Goal: Information Seeking & Learning: Compare options

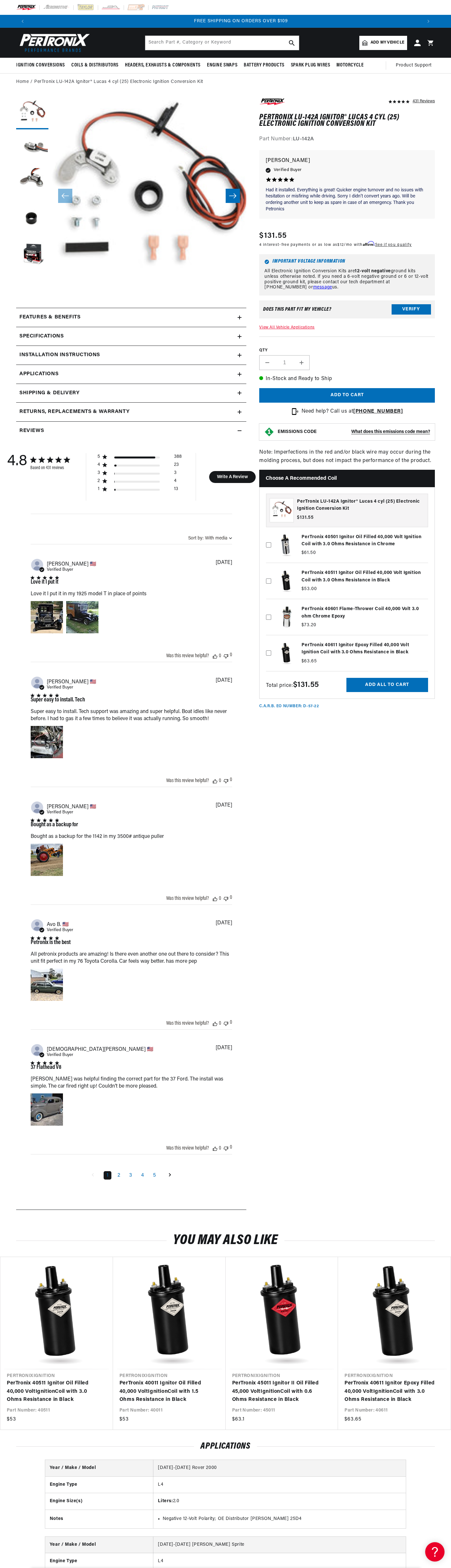
scroll to position [0, 786]
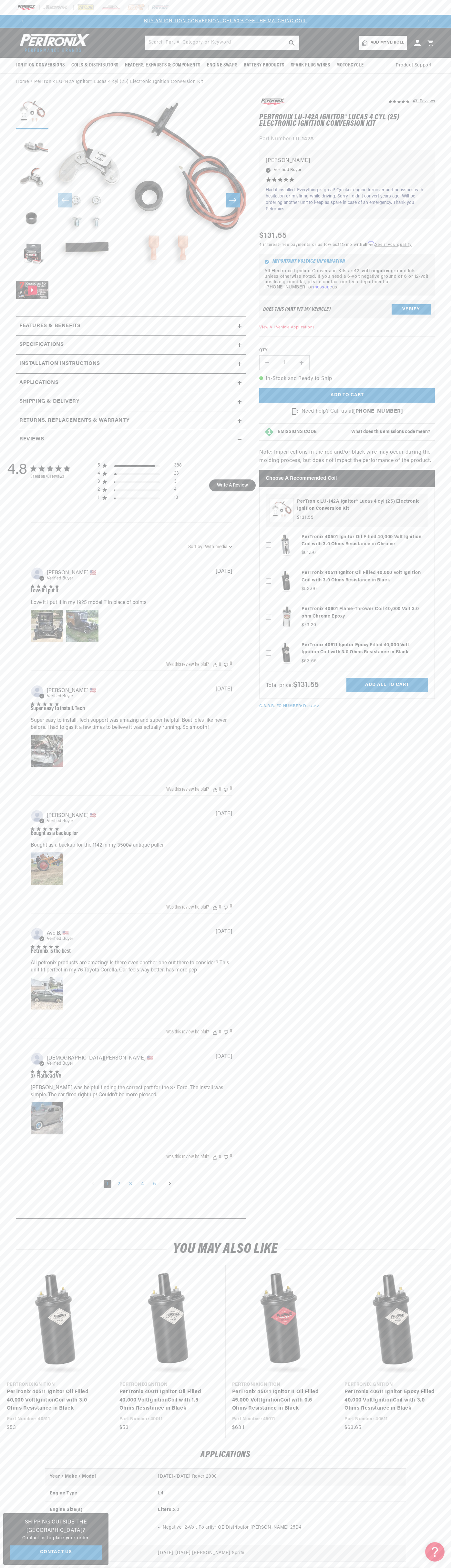
click at [190, 32] on header "BETTER SEARCH RESULTS Add your vehicle's year, make, and model to find parts be…" at bounding box center [225, 42] width 451 height 30
click at [438, 1388] on link "PerTronix 40611 Ignitor Epoxy Filled 40,000 Volt Ignition Coil with 3.0 Ohms Re…" at bounding box center [391, 1400] width 94 height 25
click at [396, 1567] on html "Skip to content Your cart Your cart is empty Get the right parts the first time…" at bounding box center [225, 784] width 451 height 1568
click at [9, 938] on section "431 Reviews" at bounding box center [225, 660] width 451 height 1138
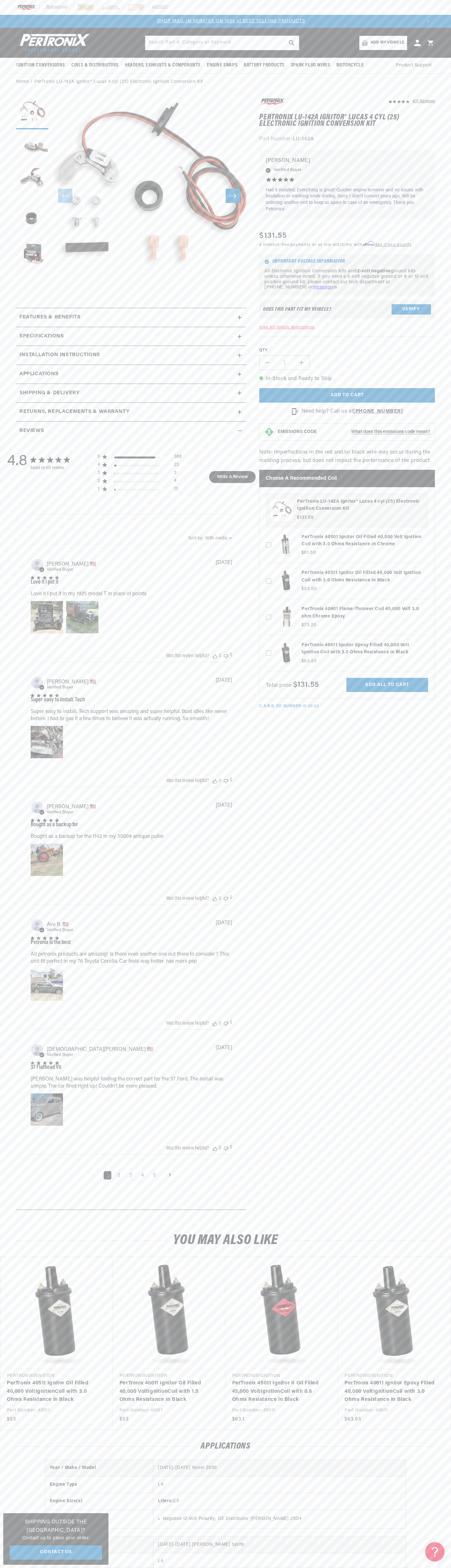
scroll to position [0, 393]
